Goal: Find specific page/section: Find specific page/section

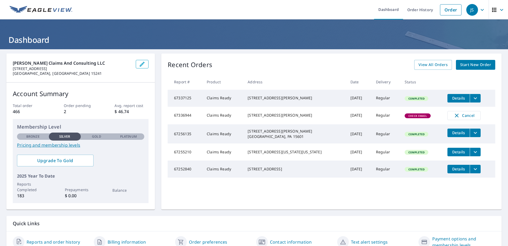
click at [405, 117] on span "Check Email" at bounding box center [417, 116] width 25 height 4
drag, startPoint x: 402, startPoint y: 217, endPoint x: 403, endPoint y: 221, distance: 4.0
click at [403, 221] on div "Quick Links" at bounding box center [253, 223] width 495 height 15
drag, startPoint x: 414, startPoint y: 106, endPoint x: 265, endPoint y: 39, distance: 162.8
click at [265, 39] on h1 "Dashboard" at bounding box center [253, 39] width 495 height 11
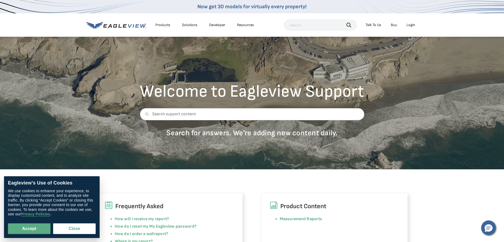
click at [412, 25] on div "Login" at bounding box center [411, 25] width 9 height 5
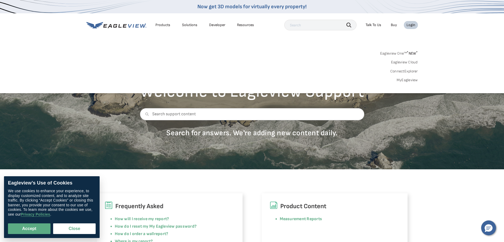
click at [405, 79] on link "MyEagleview" at bounding box center [407, 80] width 21 height 5
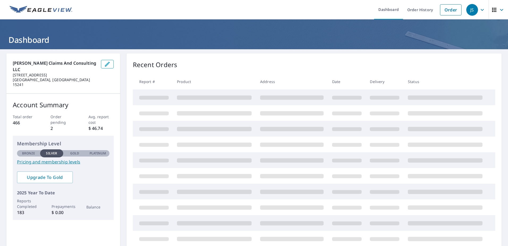
click at [493, 9] on icon "button" at bounding box center [494, 10] width 6 height 6
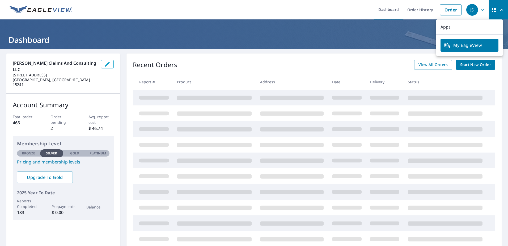
click at [342, 58] on div "Recent Orders View All Orders Start New Order Report # Product Address Date Del…" at bounding box center [314, 152] width 375 height 199
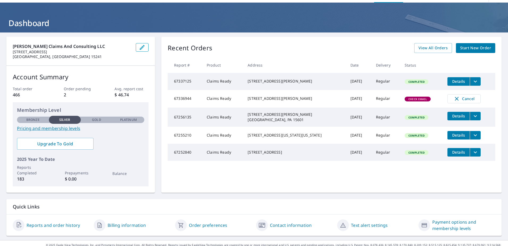
scroll to position [24, 0]
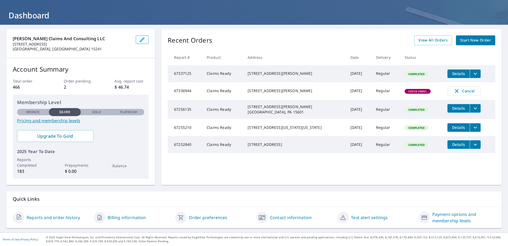
click at [58, 221] on div "Reports and order history" at bounding box center [51, 217] width 77 height 13
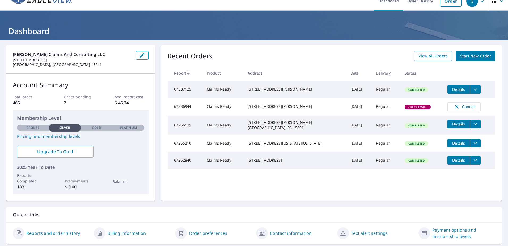
scroll to position [0, 0]
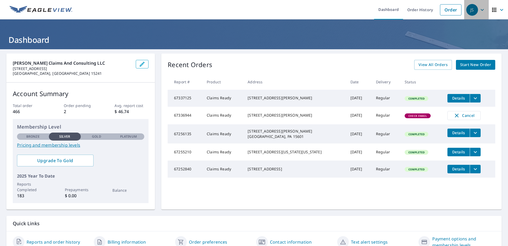
click at [468, 11] on div "JS" at bounding box center [472, 10] width 12 height 12
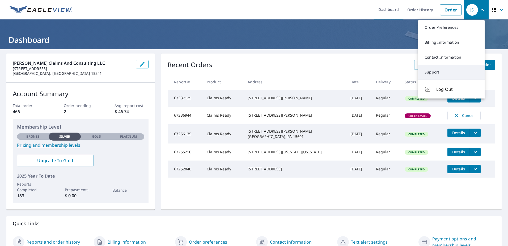
click at [435, 72] on link "Support" at bounding box center [451, 72] width 66 height 15
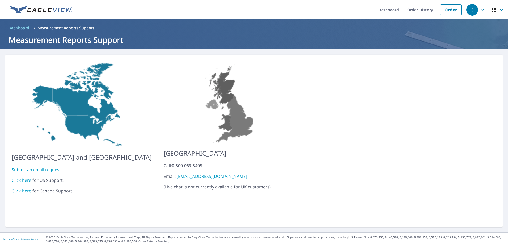
click at [22, 177] on link "Click here" at bounding box center [22, 180] width 20 height 6
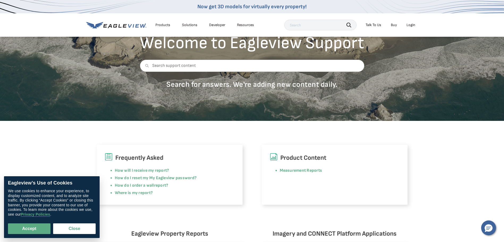
scroll to position [80, 0]
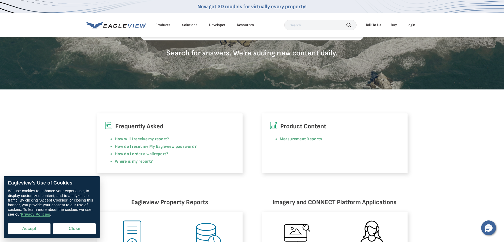
click at [22, 228] on button "Accept" at bounding box center [29, 228] width 43 height 11
checkbox input "true"
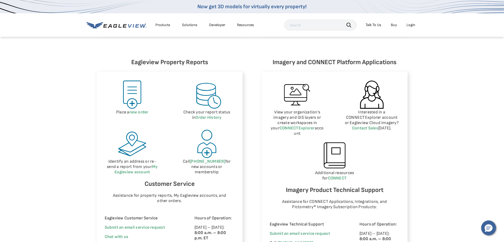
scroll to position [319, 0]
